Goal: Book appointment/travel/reservation

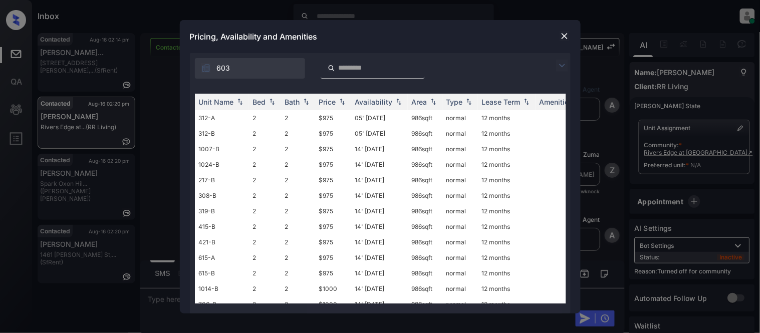
scroll to position [879, 0]
click at [559, 63] on img at bounding box center [562, 66] width 12 height 12
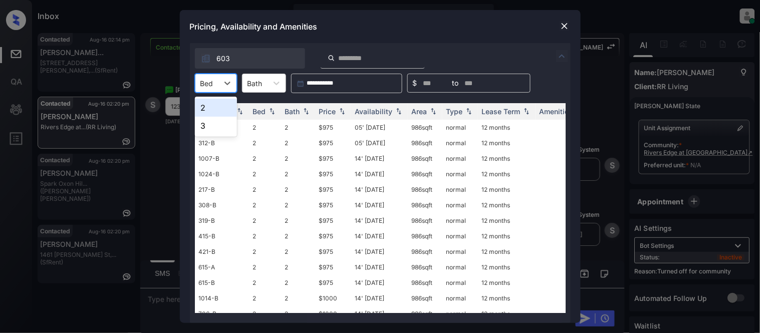
click at [214, 90] on div "Bed" at bounding box center [206, 83] width 23 height 15
click at [214, 107] on div "2" at bounding box center [216, 108] width 42 height 18
click at [321, 107] on div "Price" at bounding box center [327, 111] width 17 height 9
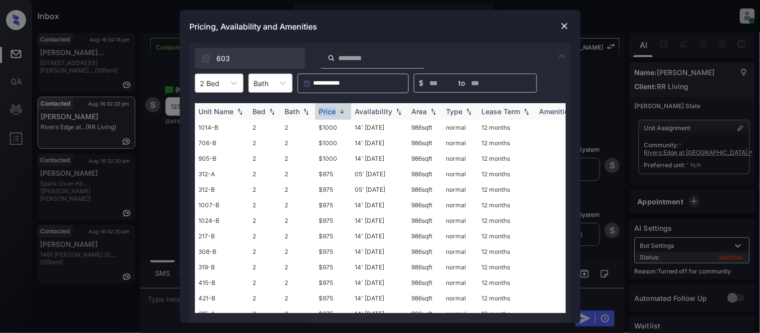
click at [321, 107] on div "Price" at bounding box center [327, 111] width 17 height 9
click at [335, 132] on td "$860" at bounding box center [333, 128] width 36 height 16
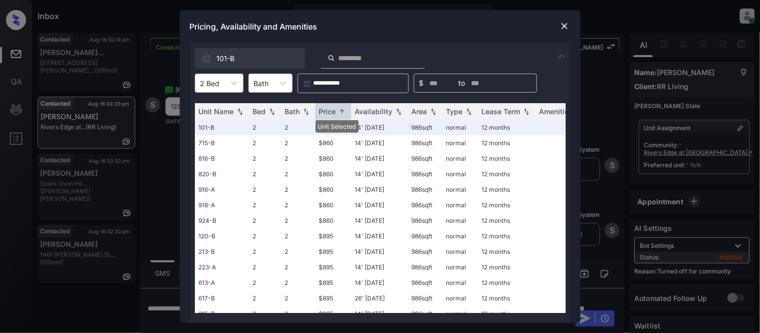
click at [560, 28] on img at bounding box center [564, 26] width 10 height 10
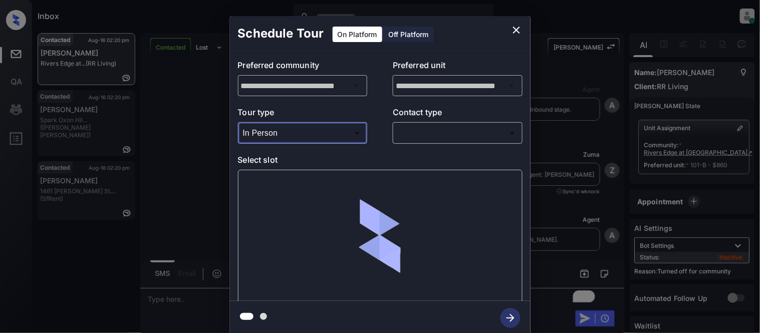
scroll to position [667, 0]
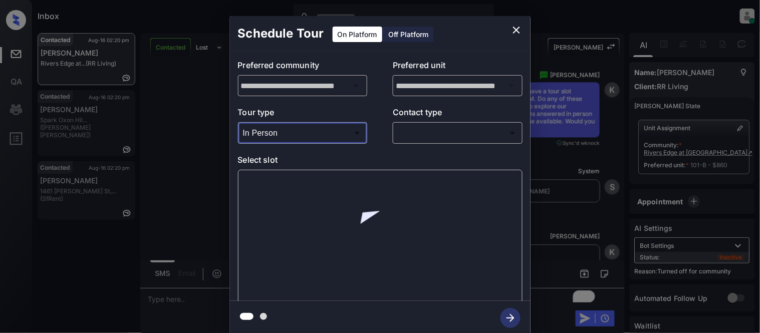
click at [407, 134] on body "Inbox Kristina Cataag Online Set yourself offline Set yourself on break Profile…" at bounding box center [380, 166] width 760 height 333
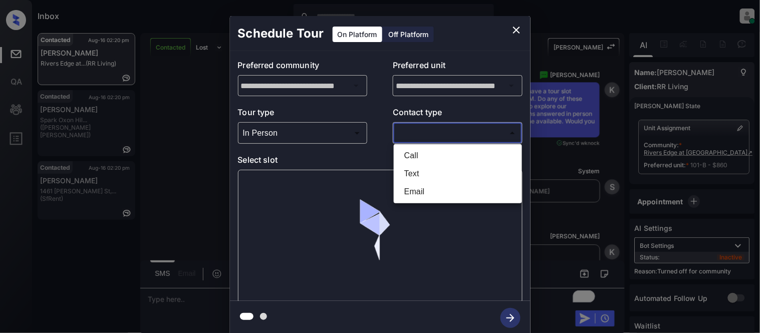
click at [408, 173] on li "Text" at bounding box center [457, 174] width 123 height 18
type input "****"
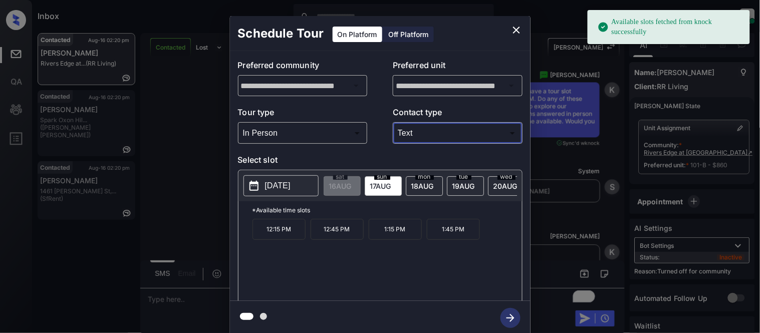
click at [351, 186] on span "20 AUG" at bounding box center [340, 186] width 23 height 9
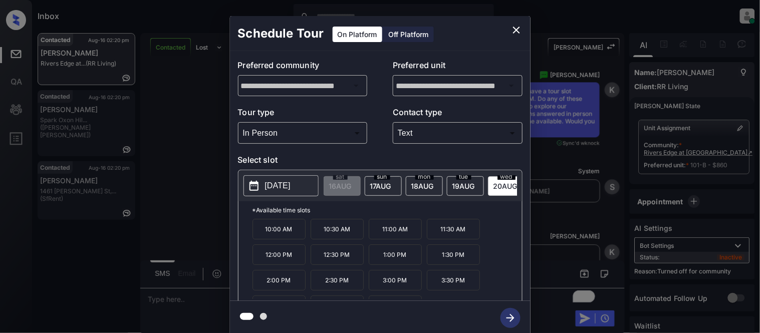
click at [344, 261] on p "12:30 PM" at bounding box center [336, 254] width 53 height 21
click at [499, 309] on button "button" at bounding box center [510, 318] width 32 height 26
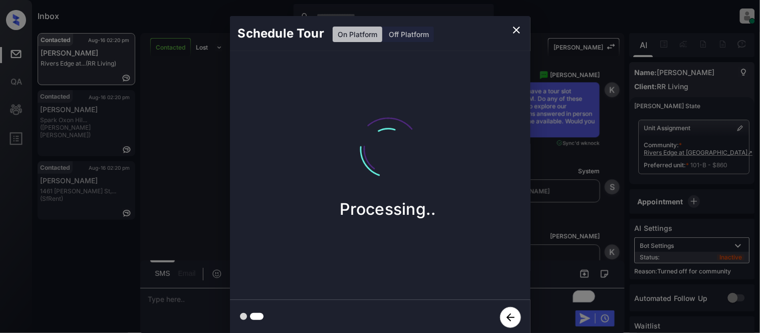
click at [578, 247] on div "Schedule Tour On Platform Off Platform Processing.." at bounding box center [380, 175] width 760 height 351
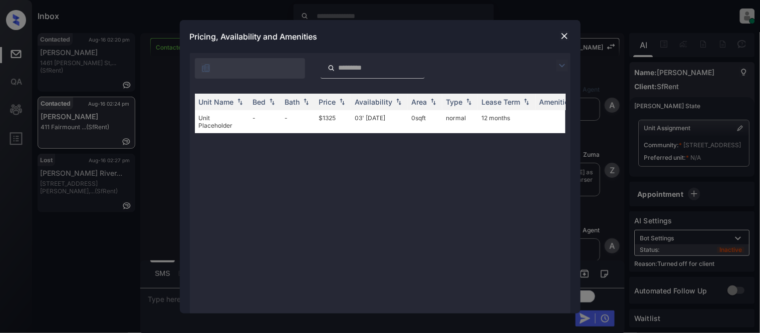
scroll to position [1712, 0]
click at [322, 117] on td "$1325" at bounding box center [333, 121] width 36 height 23
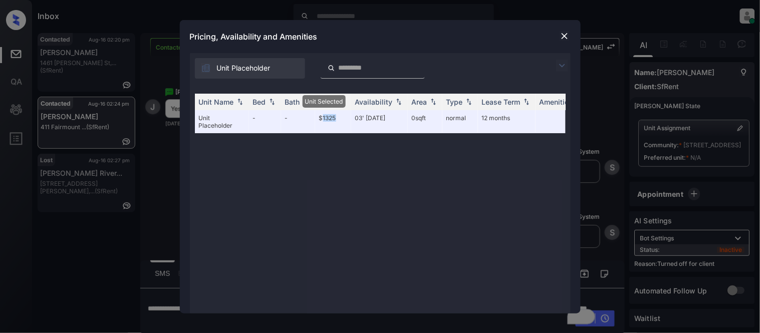
click at [561, 34] on img at bounding box center [564, 36] width 10 height 10
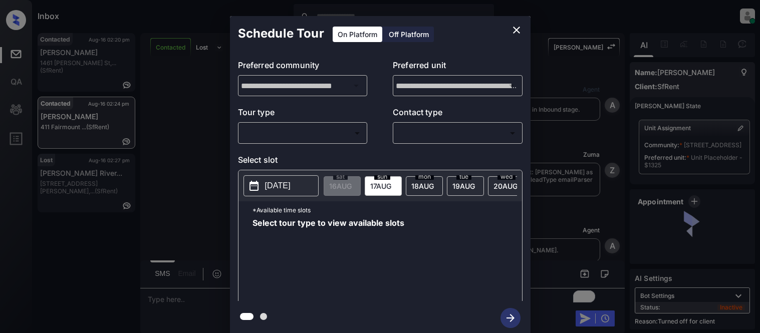
click at [319, 128] on body "Inbox [PERSON_NAME] Cataag Online Set yourself offline Set yourself on break Pr…" at bounding box center [380, 166] width 760 height 333
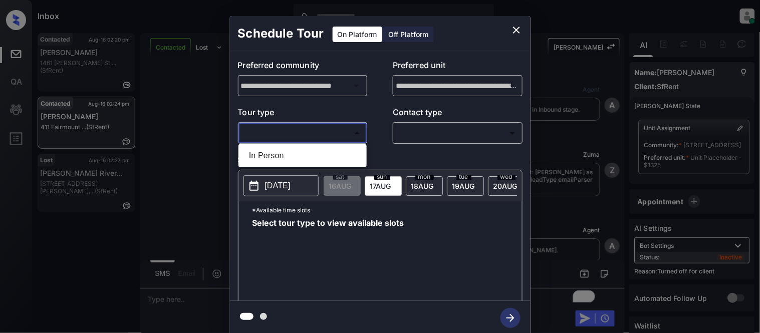
scroll to position [1840, 0]
click at [383, 38] on div at bounding box center [380, 166] width 760 height 333
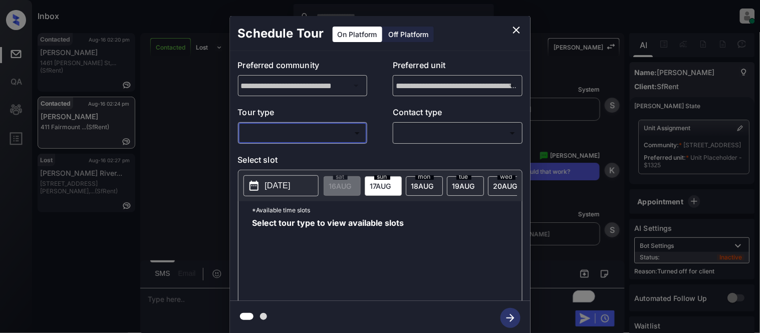
click at [387, 36] on div "Off Platform" at bounding box center [409, 35] width 50 height 16
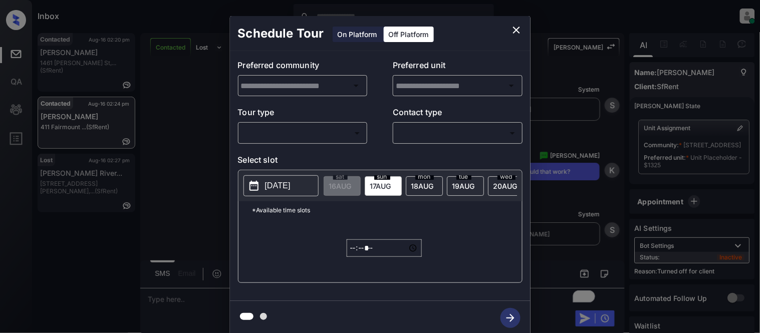
type input "**********"
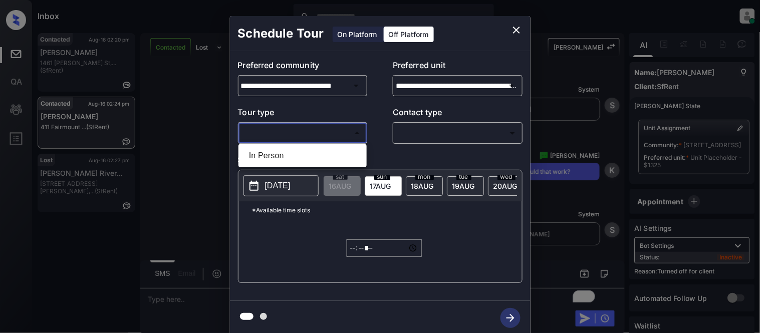
click at [319, 135] on body "Inbox [PERSON_NAME] Cataag Online Set yourself offline Set yourself on break Pr…" at bounding box center [380, 166] width 760 height 333
click at [313, 155] on li "In Person" at bounding box center [302, 156] width 123 height 18
type input "********"
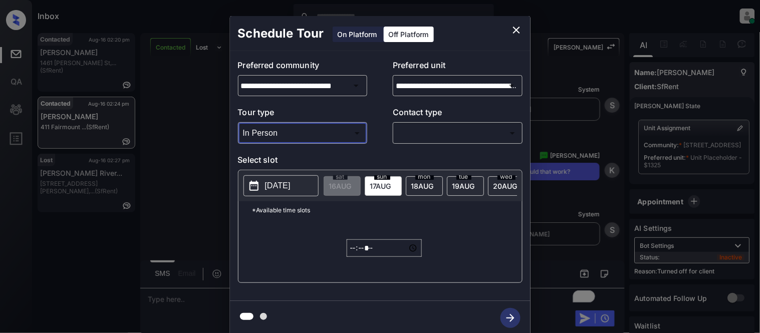
click at [423, 133] on body "Inbox [PERSON_NAME] Cataag Online Set yourself offline Set yourself on break Pr…" at bounding box center [380, 166] width 760 height 333
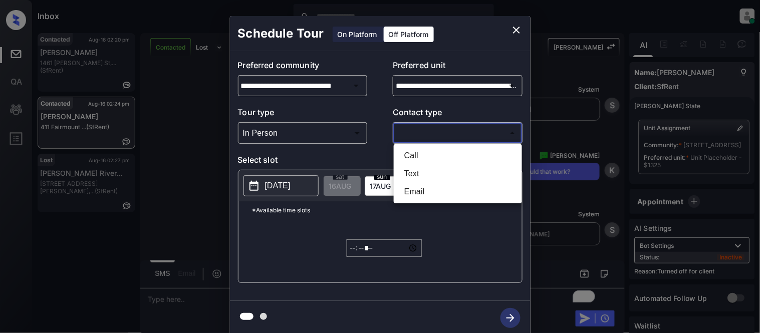
click at [414, 173] on li "Text" at bounding box center [457, 174] width 123 height 18
type input "****"
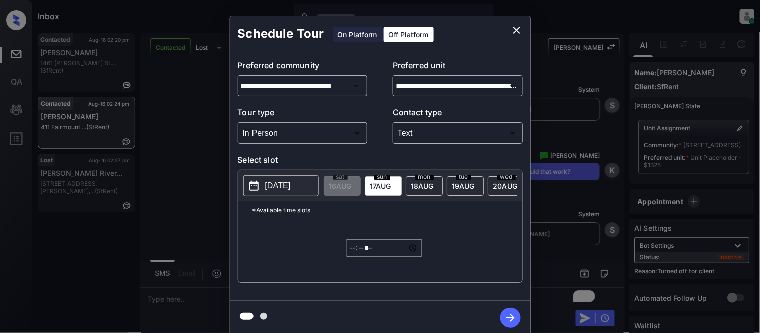
click at [283, 189] on p "[DATE]" at bounding box center [278, 186] width 26 height 12
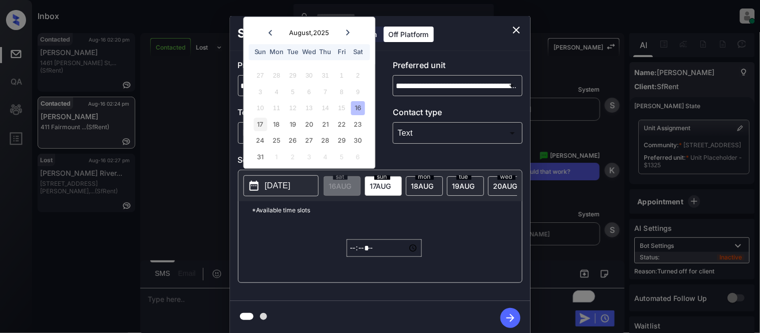
click at [262, 126] on div "17" at bounding box center [260, 125] width 14 height 14
click at [353, 252] on input "*****" at bounding box center [383, 248] width 75 height 18
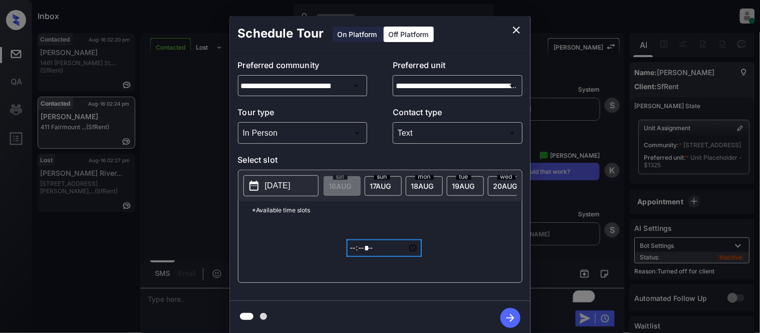
click at [383, 255] on input "*****" at bounding box center [383, 248] width 75 height 18
type input "*****"
click at [509, 311] on icon "button" at bounding box center [510, 318] width 20 height 20
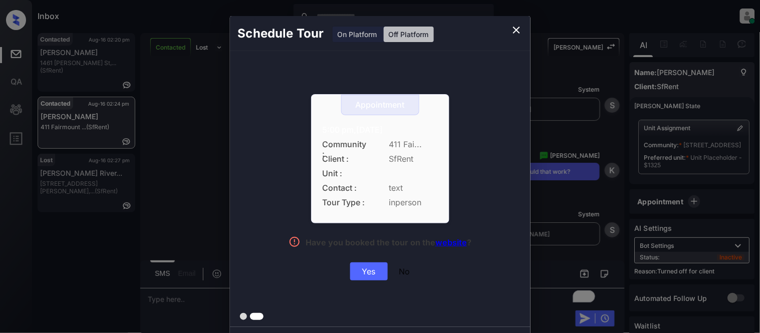
click at [371, 276] on div "Yes" at bounding box center [369, 271] width 38 height 18
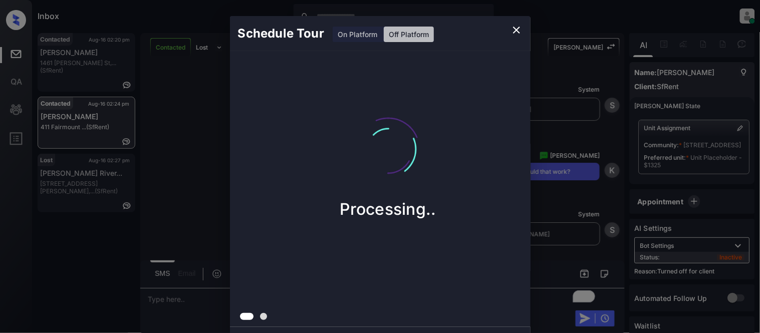
click at [548, 209] on div "Schedule Tour On Platform Off Platform Processing.." at bounding box center [380, 175] width 760 height 351
